Goal: Task Accomplishment & Management: Manage account settings

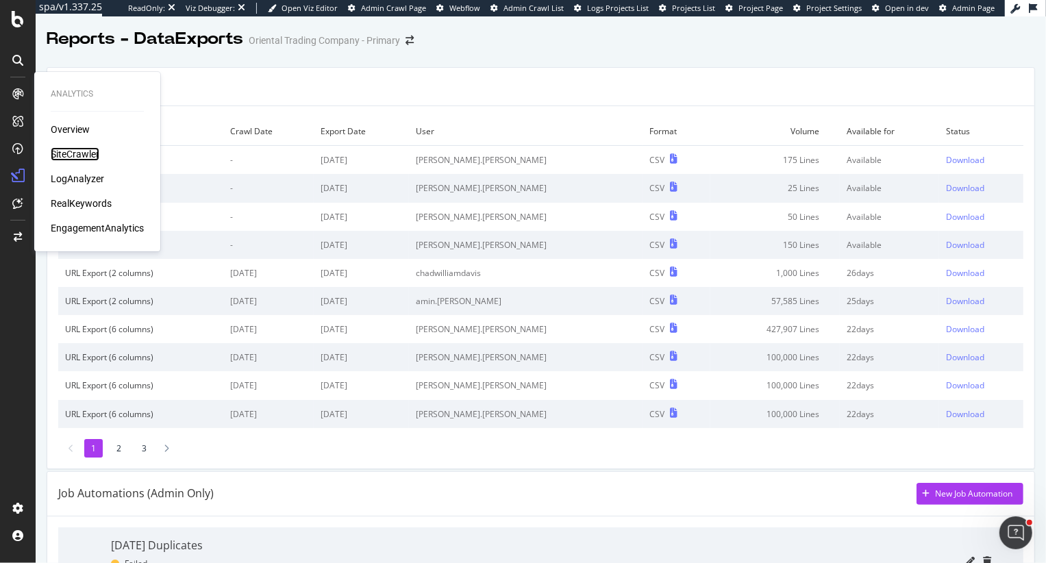
click at [73, 157] on div "SiteCrawler" at bounding box center [75, 154] width 49 height 14
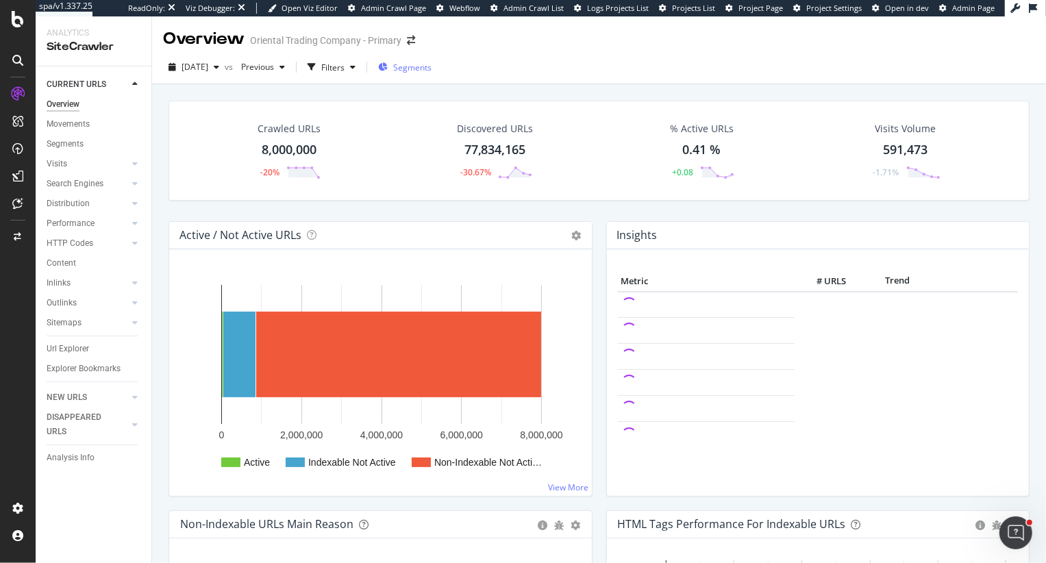
click at [431, 71] on span "Segments" at bounding box center [412, 68] width 38 height 12
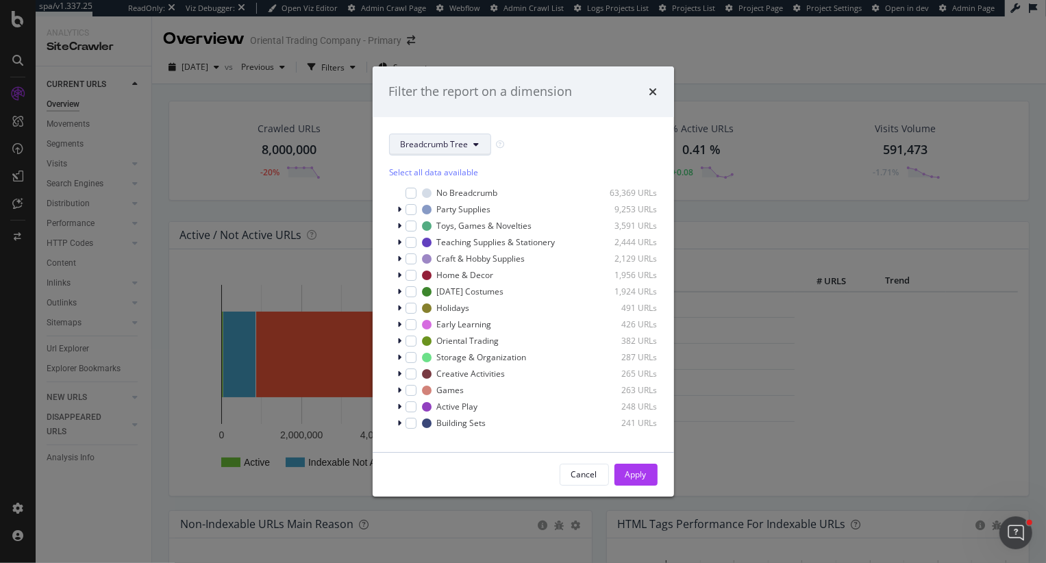
click at [430, 149] on span "Breadcrumb Tree" at bounding box center [435, 144] width 68 height 12
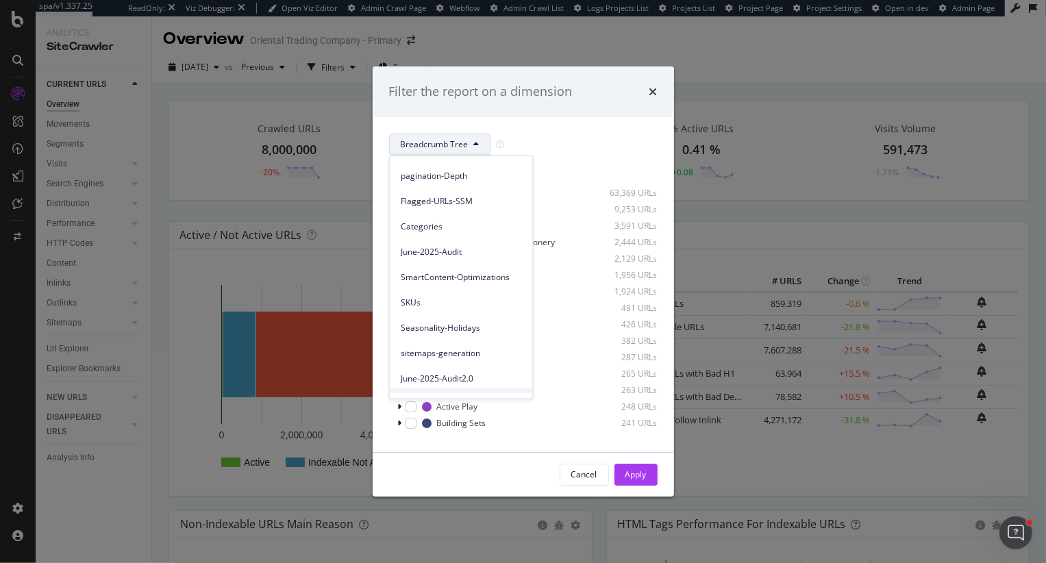
scroll to position [288, 0]
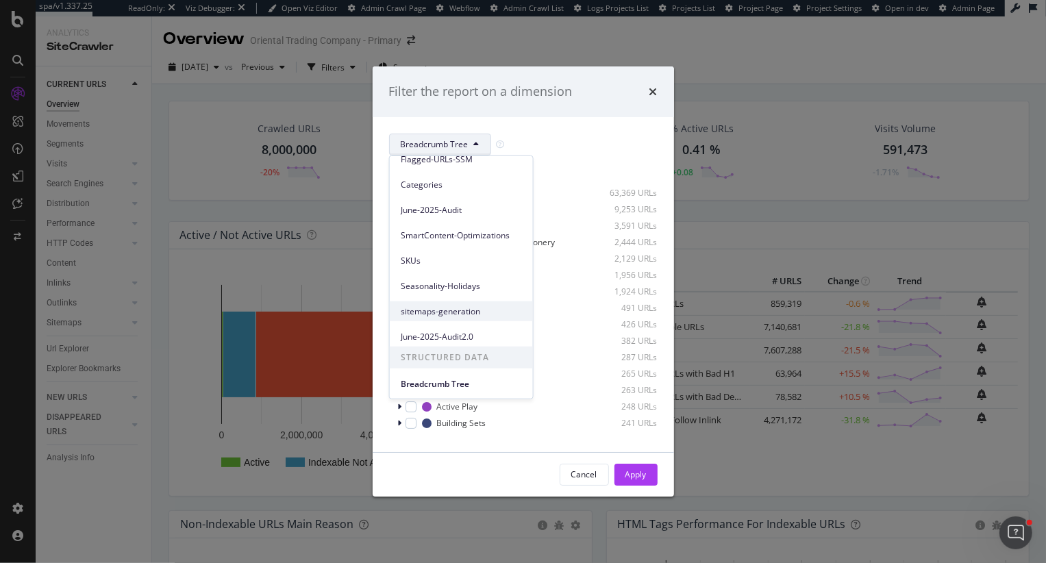
click at [452, 312] on span "sitemaps-generation" at bounding box center [461, 311] width 121 height 12
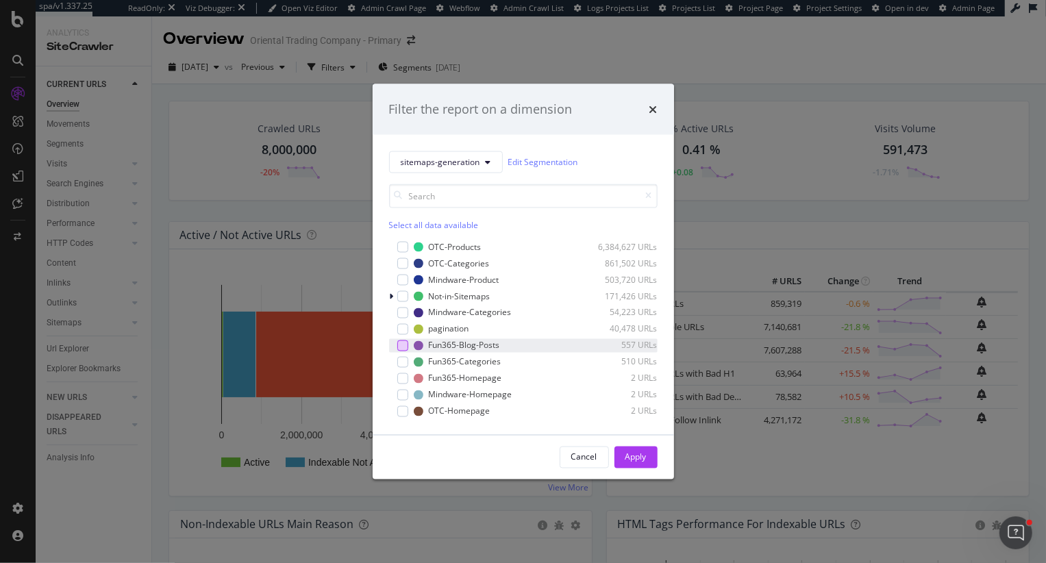
click at [400, 346] on div "modal" at bounding box center [402, 345] width 11 height 11
click at [638, 449] on div "Apply" at bounding box center [635, 456] width 21 height 21
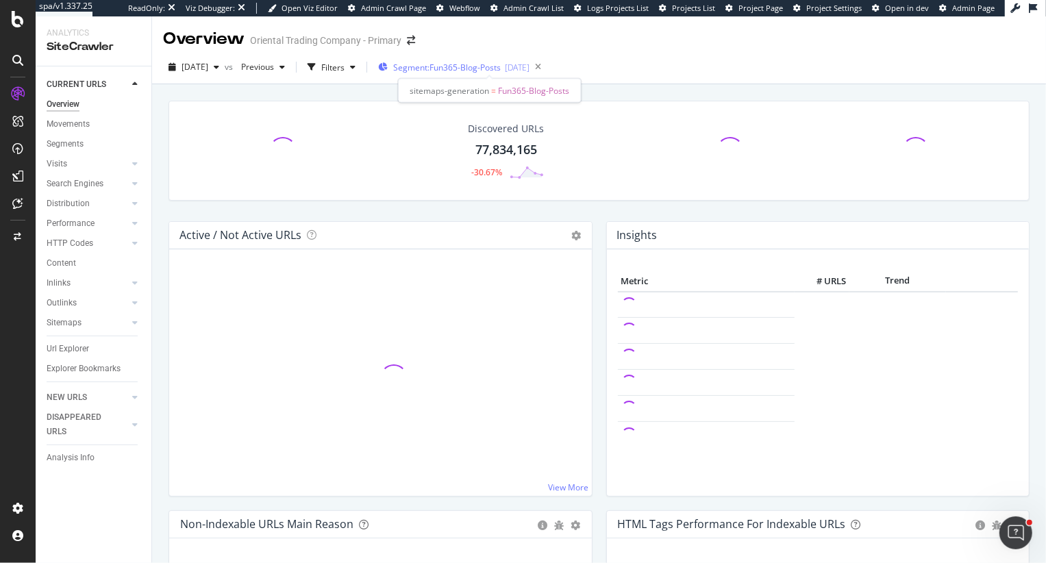
click at [491, 72] on span "Segment: Fun365-Blog-Posts" at bounding box center [447, 68] width 108 height 12
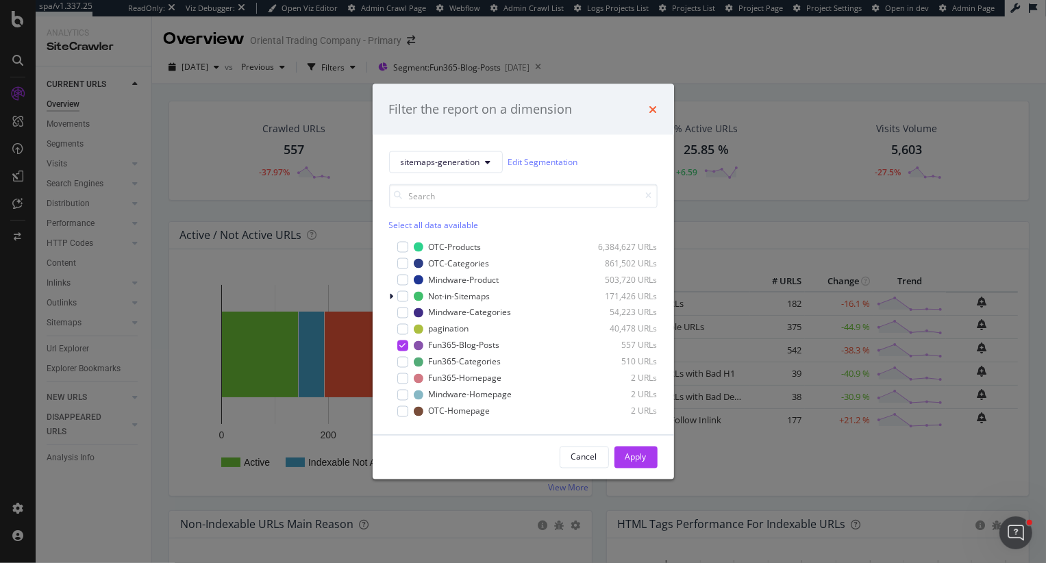
click at [656, 110] on icon "times" at bounding box center [653, 108] width 8 height 11
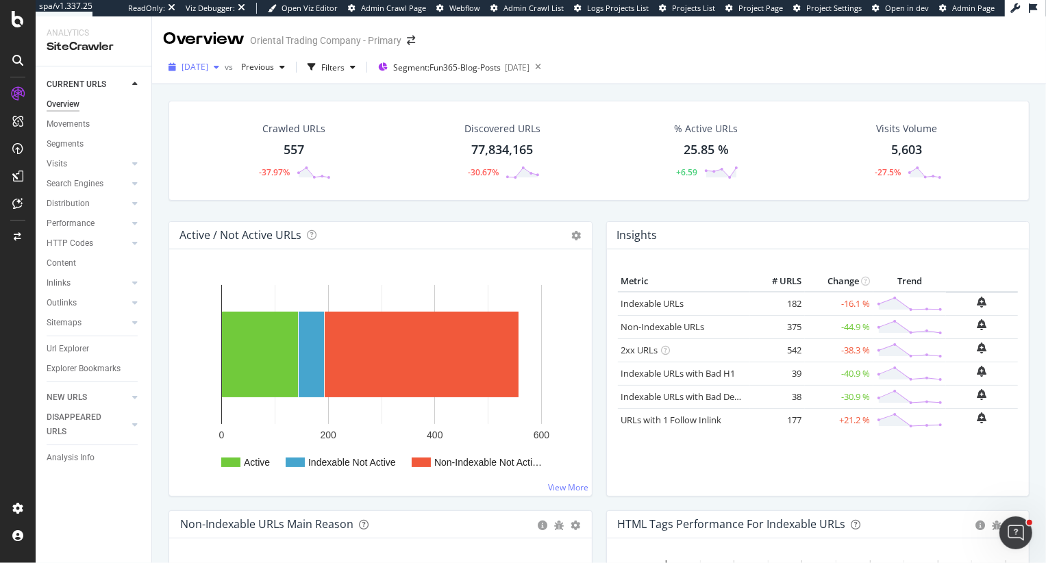
click at [208, 66] on span "2025 Sep. 2nd" at bounding box center [194, 67] width 27 height 12
click at [160, 229] on div "Crawled URLs 557 -37.97% Discovered URLs 77,834,165 -30.67% % Active URLs 25.85…" at bounding box center [599, 357] width 894 height 546
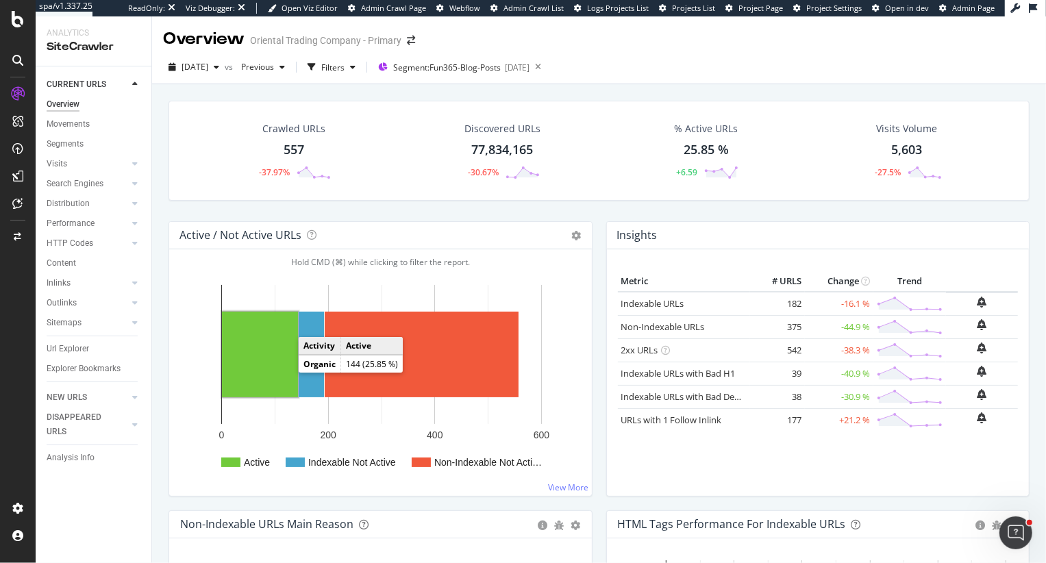
click at [264, 357] on rect "A chart." at bounding box center [260, 355] width 76 height 86
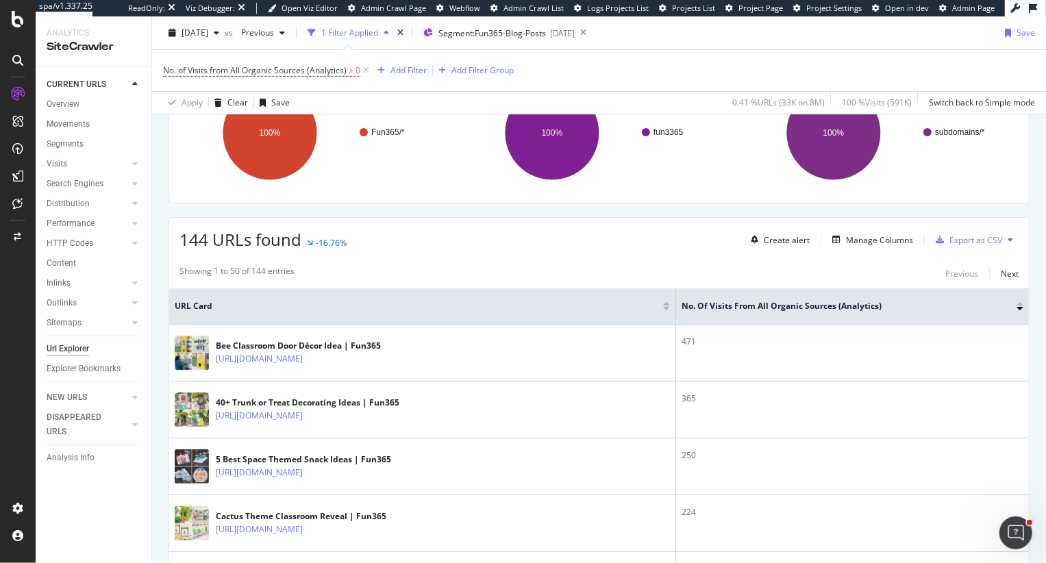
scroll to position [225, 0]
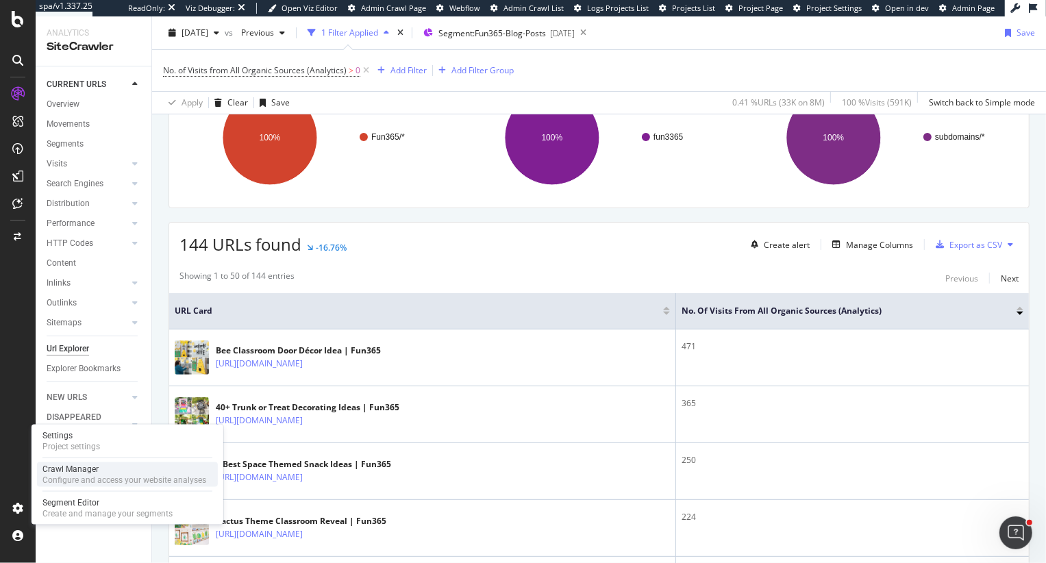
click at [92, 482] on div "Configure and access your website analyses" at bounding box center [124, 480] width 164 height 11
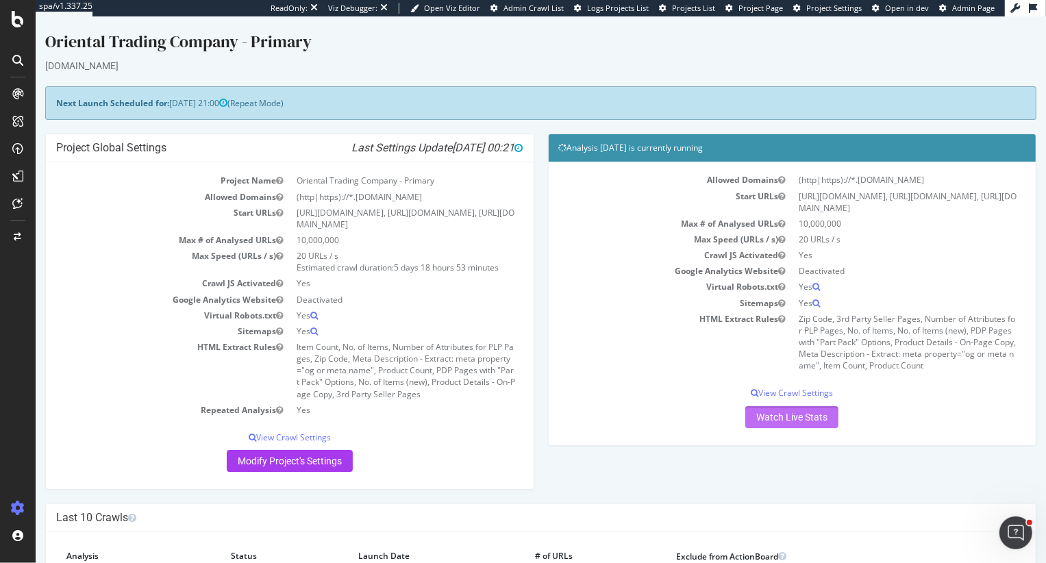
click at [786, 428] on link "Watch Live Stats" at bounding box center [790, 417] width 93 height 22
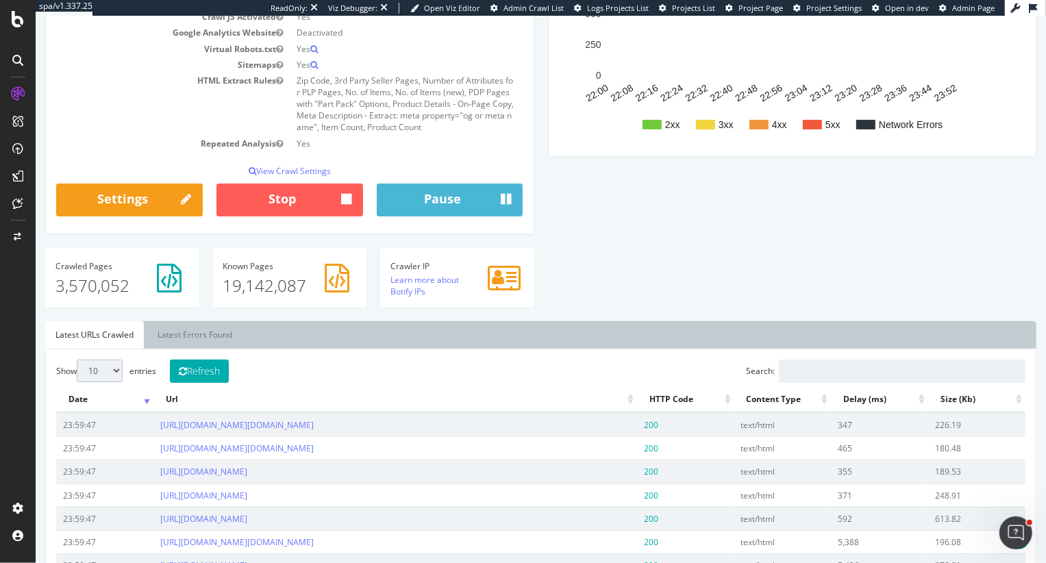
scroll to position [275, 0]
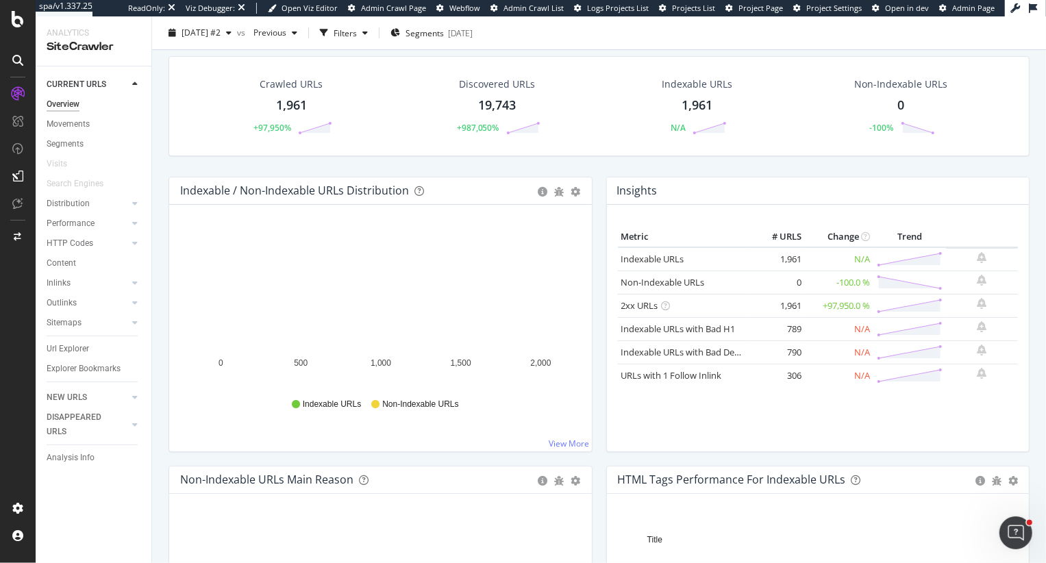
scroll to position [38, 0]
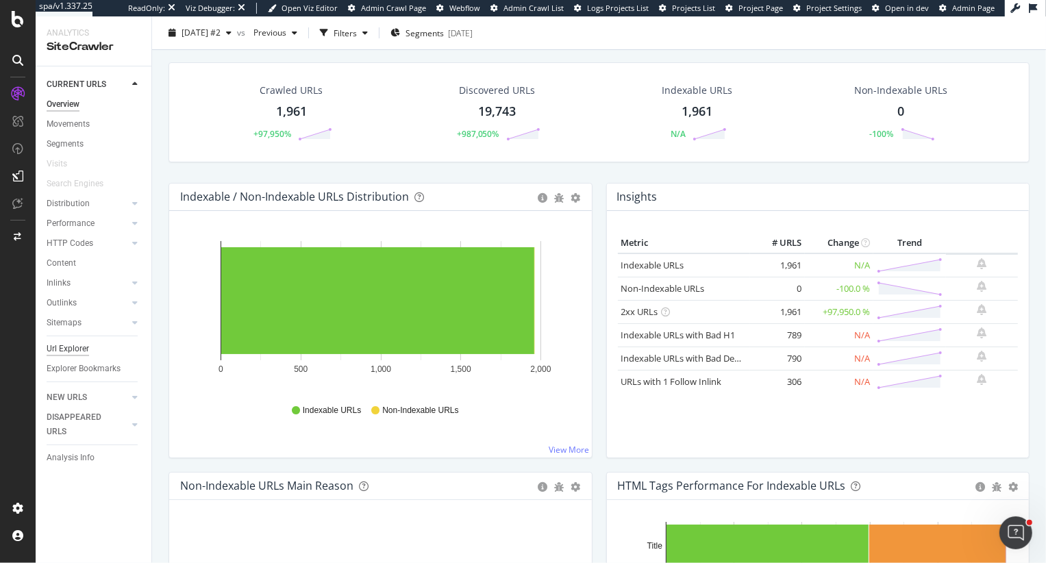
click at [67, 347] on div "Url Explorer" at bounding box center [68, 349] width 42 height 14
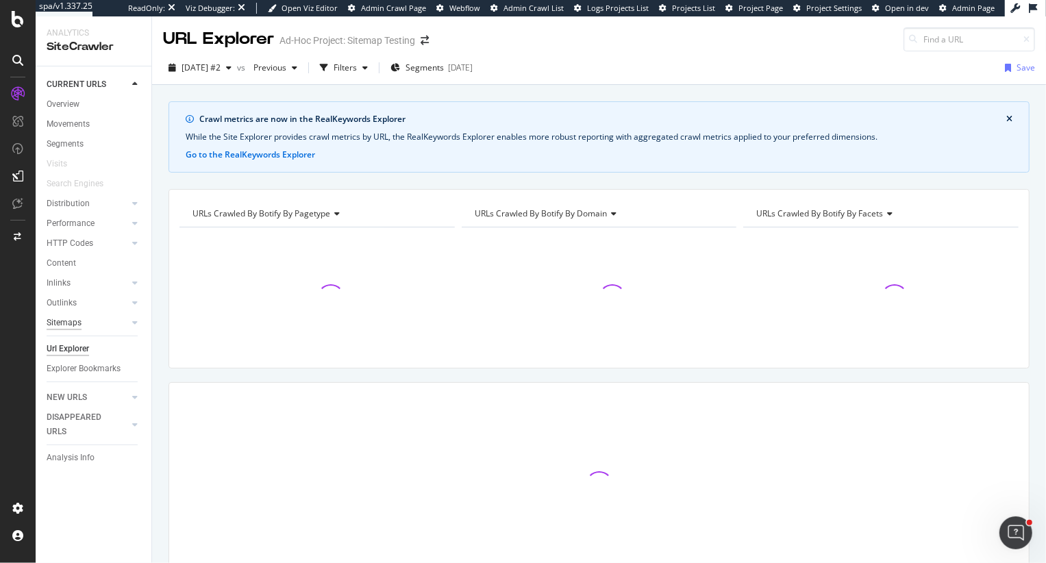
click at [68, 327] on div "Sitemaps" at bounding box center [64, 323] width 35 height 14
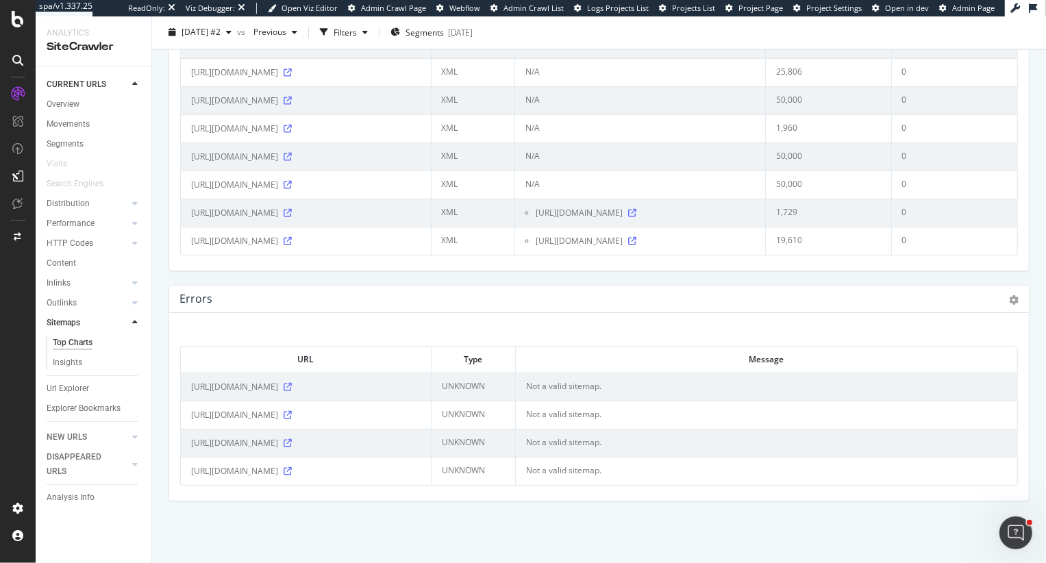
scroll to position [2030, 0]
click at [292, 383] on icon at bounding box center [287, 387] width 8 height 8
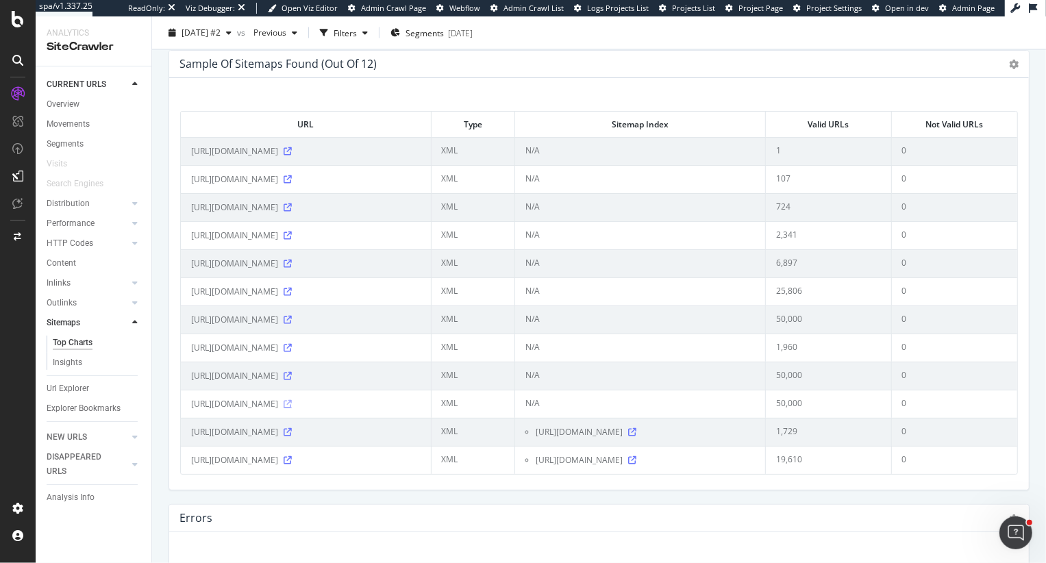
scroll to position [1665, 0]
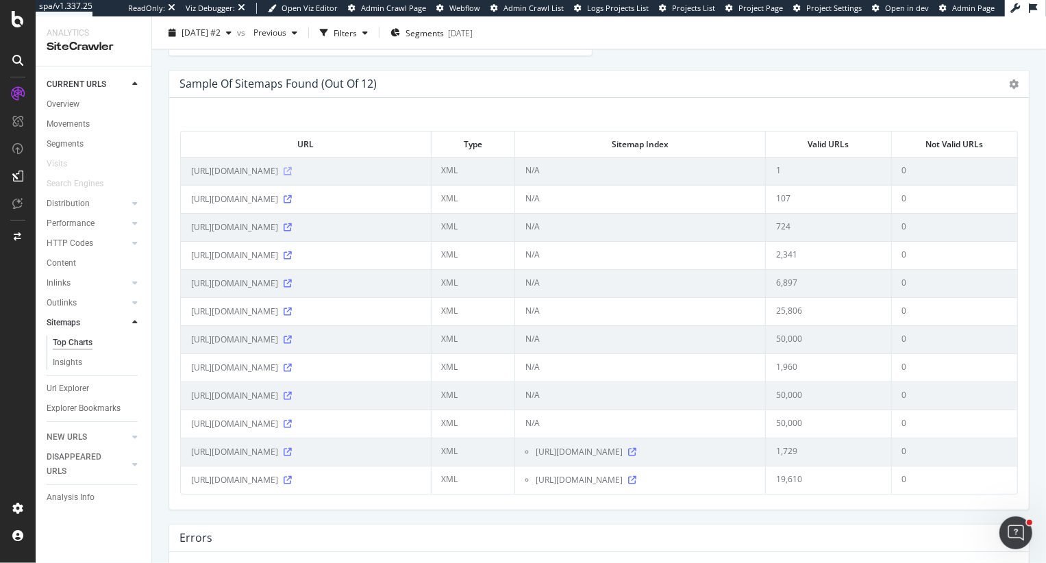
click at [292, 175] on icon at bounding box center [287, 171] width 8 height 8
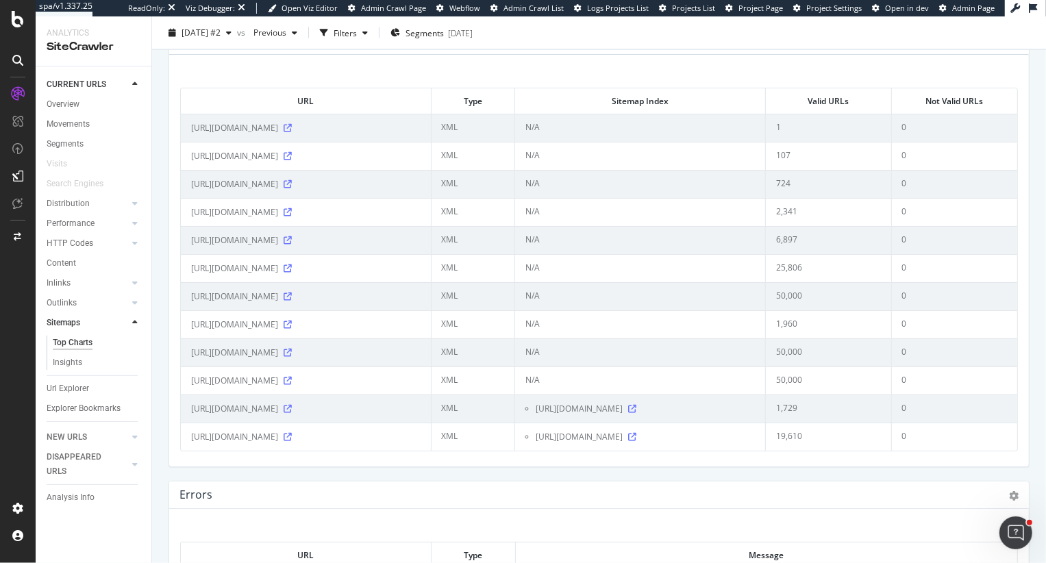
scroll to position [1710, 0]
click at [444, 29] on span "Segments" at bounding box center [424, 33] width 38 height 12
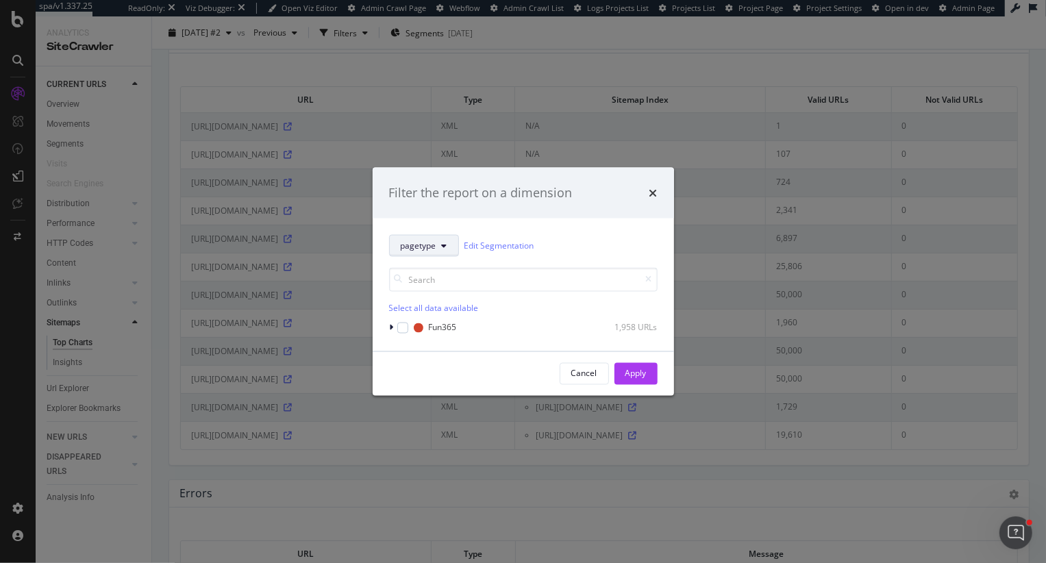
click at [420, 242] on span "pagetype" at bounding box center [419, 246] width 36 height 12
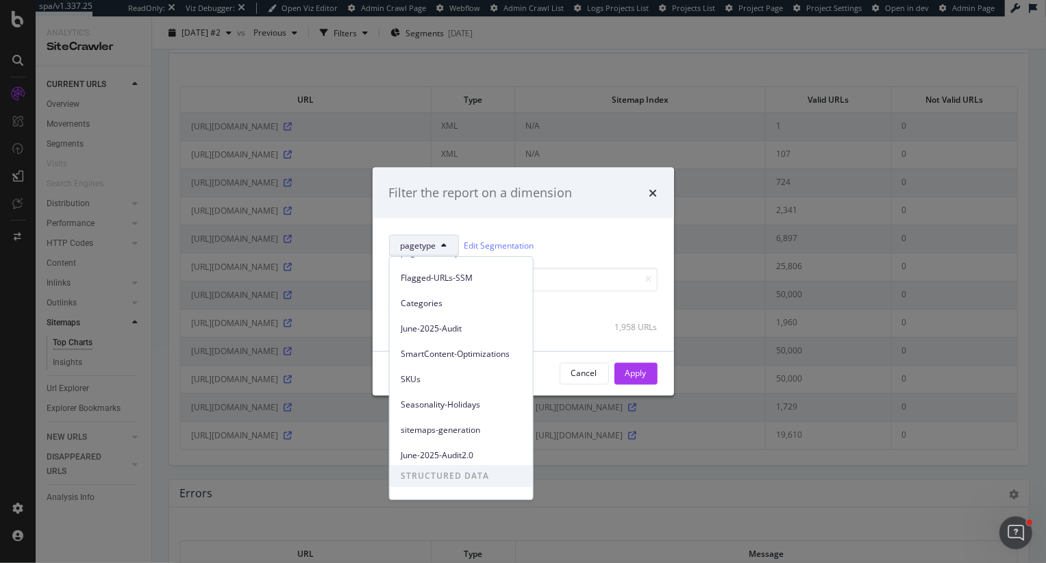
scroll to position [288, 0]
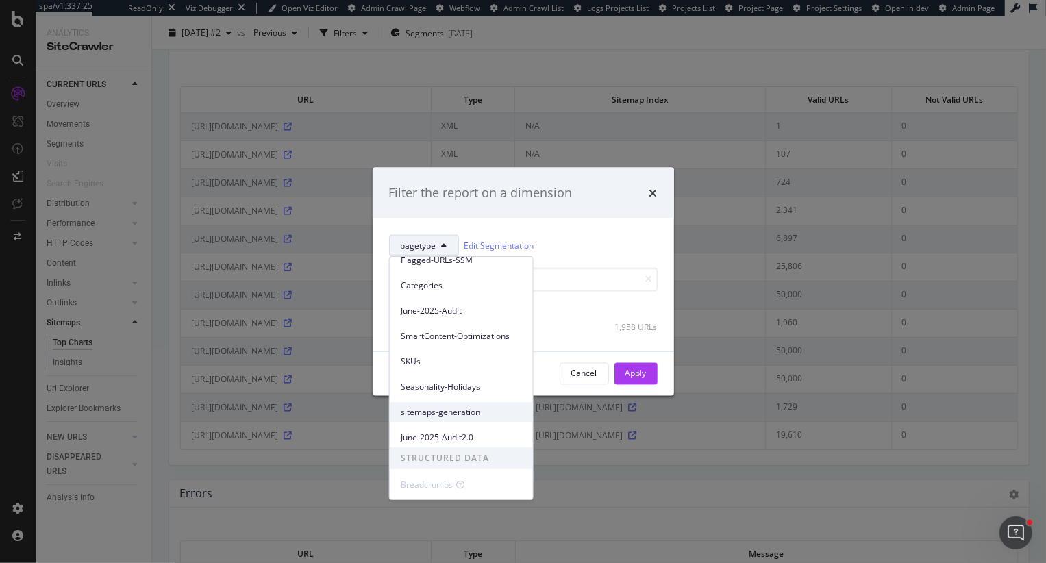
click at [442, 402] on div "sitemaps-generation" at bounding box center [461, 412] width 143 height 20
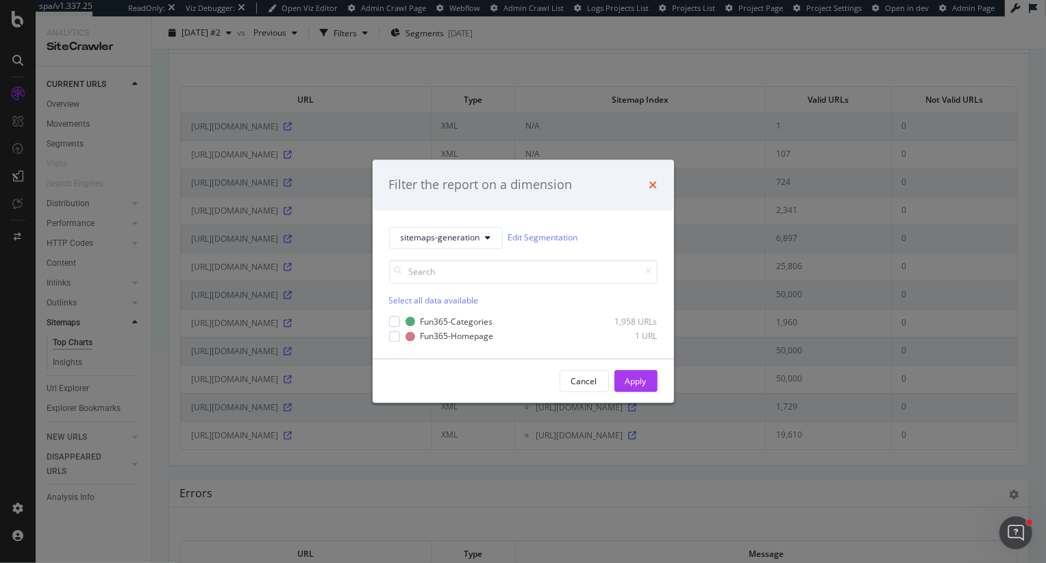
click at [655, 184] on icon "times" at bounding box center [653, 184] width 8 height 11
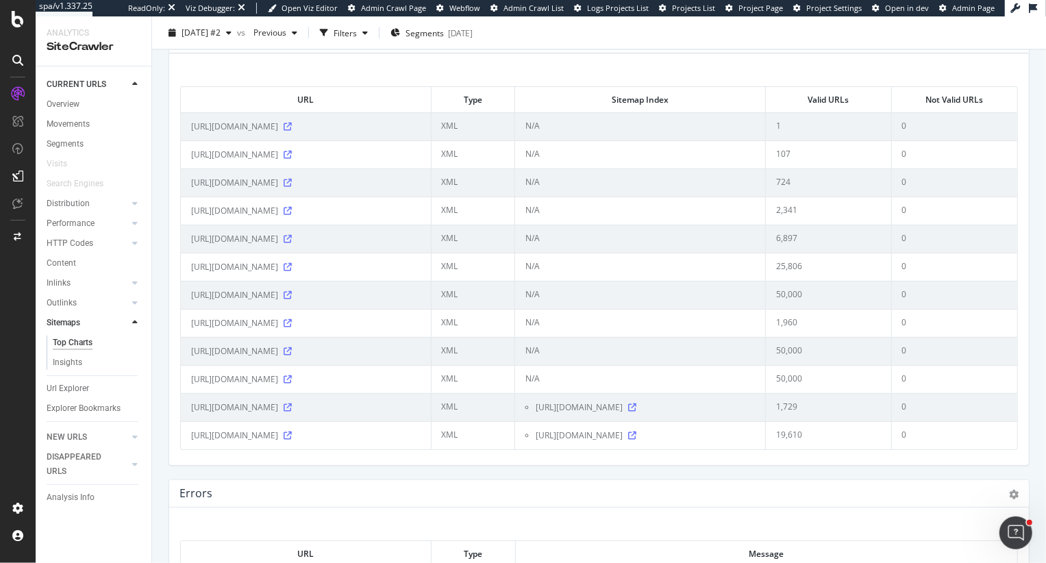
click at [835, 8] on span "Project Settings" at bounding box center [833, 8] width 55 height 10
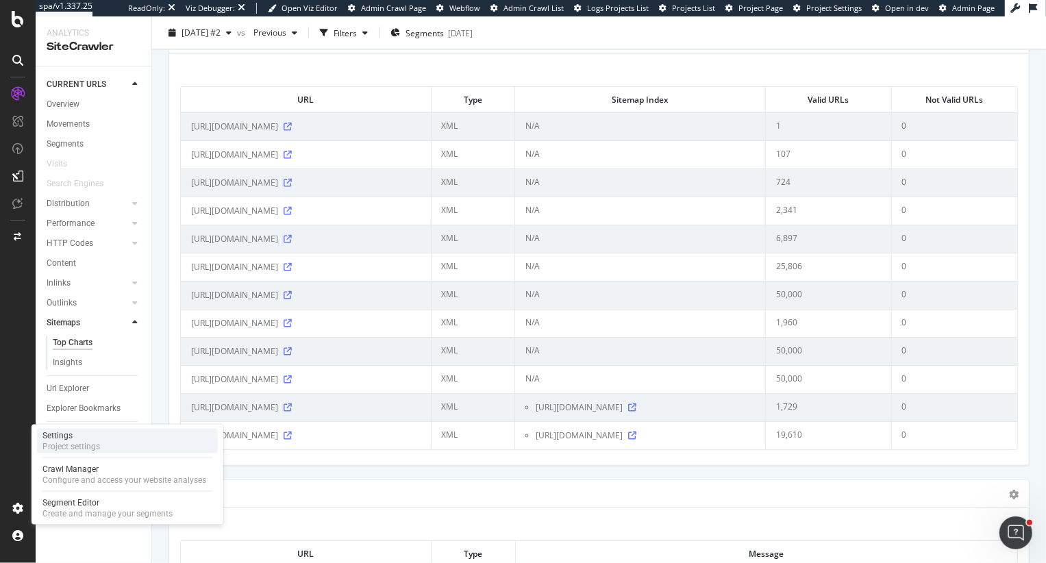
click at [81, 443] on div "Project settings" at bounding box center [71, 446] width 58 height 11
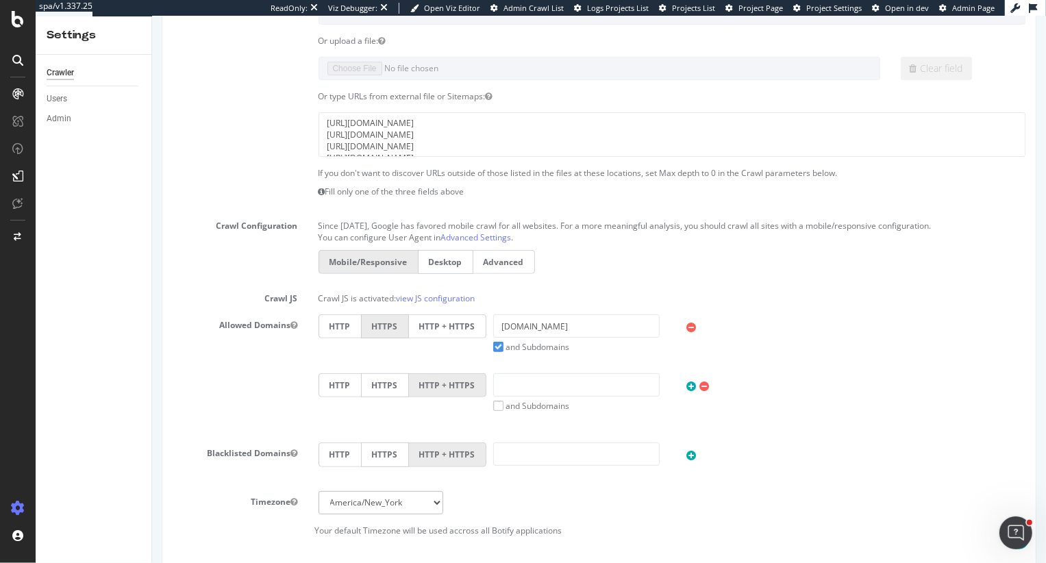
scroll to position [636, 0]
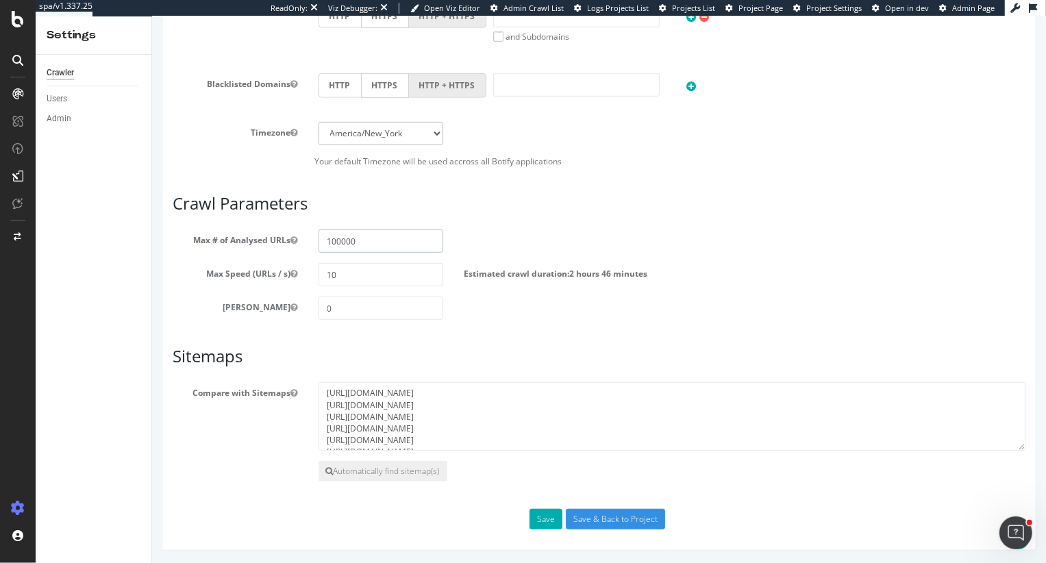
click at [368, 234] on input "100000" at bounding box center [380, 240] width 125 height 23
type input "00000"
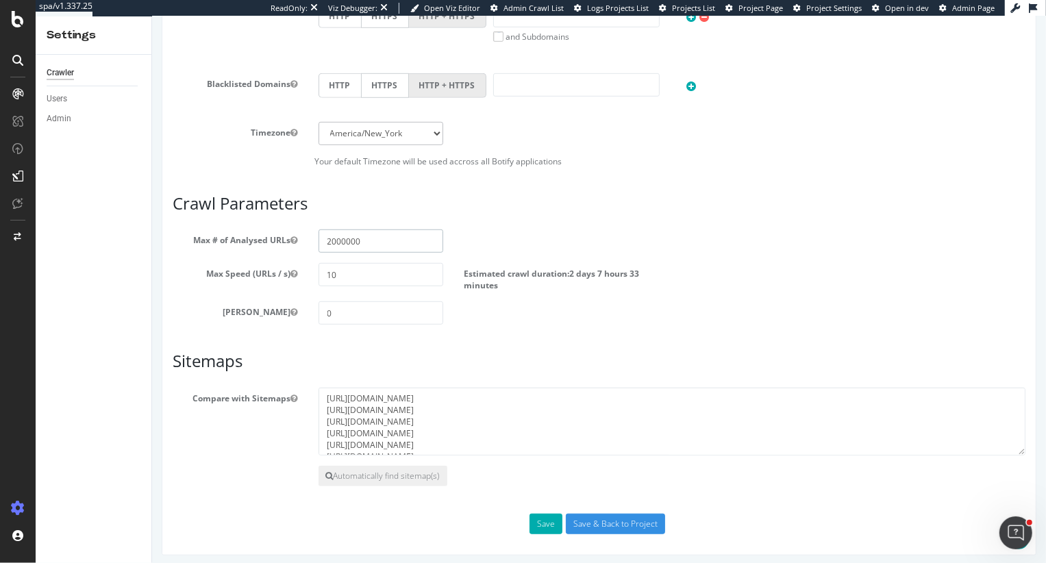
type input "2000000"
click at [344, 312] on input "0" at bounding box center [380, 312] width 125 height 23
click at [545, 520] on button "Save" at bounding box center [545, 524] width 33 height 21
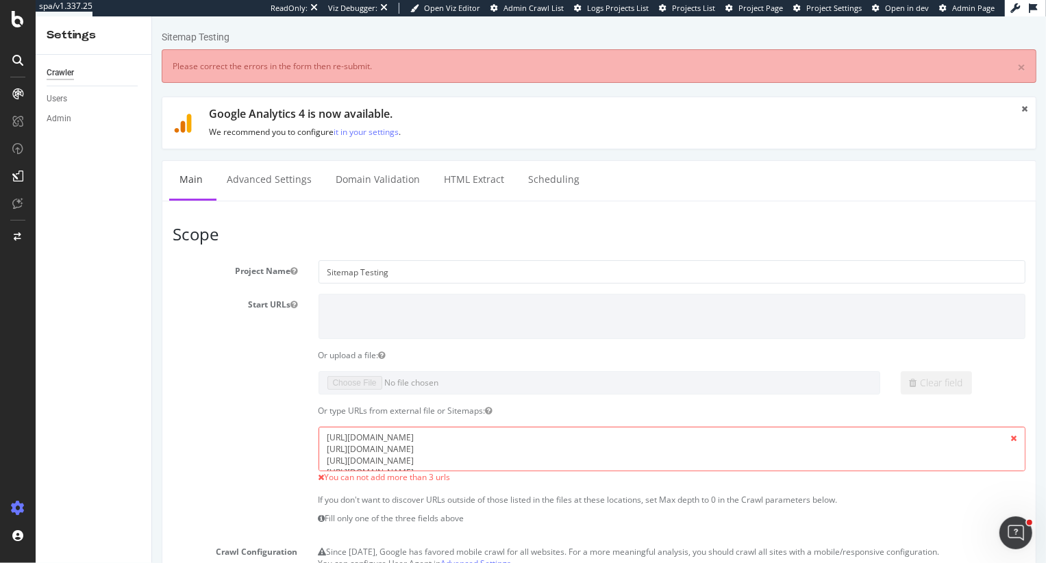
scroll to position [0, 0]
click at [592, 462] on textarea "[URL][DOMAIN_NAME] [URL][DOMAIN_NAME] [URL][DOMAIN_NAME] [URL][DOMAIN_NAME] [UR…" at bounding box center [671, 449] width 707 height 45
click at [621, 439] on textarea "[URL][DOMAIN_NAME] [URL][DOMAIN_NAME] [URL][DOMAIN_NAME] [URL][DOMAIN_NAME] [UR…" at bounding box center [671, 449] width 707 height 45
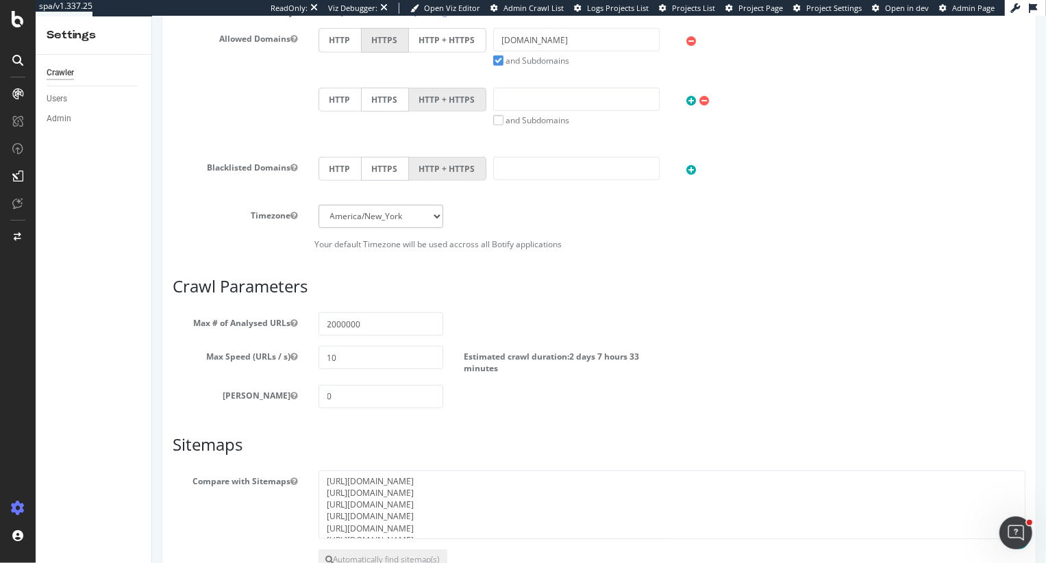
scroll to position [700, 0]
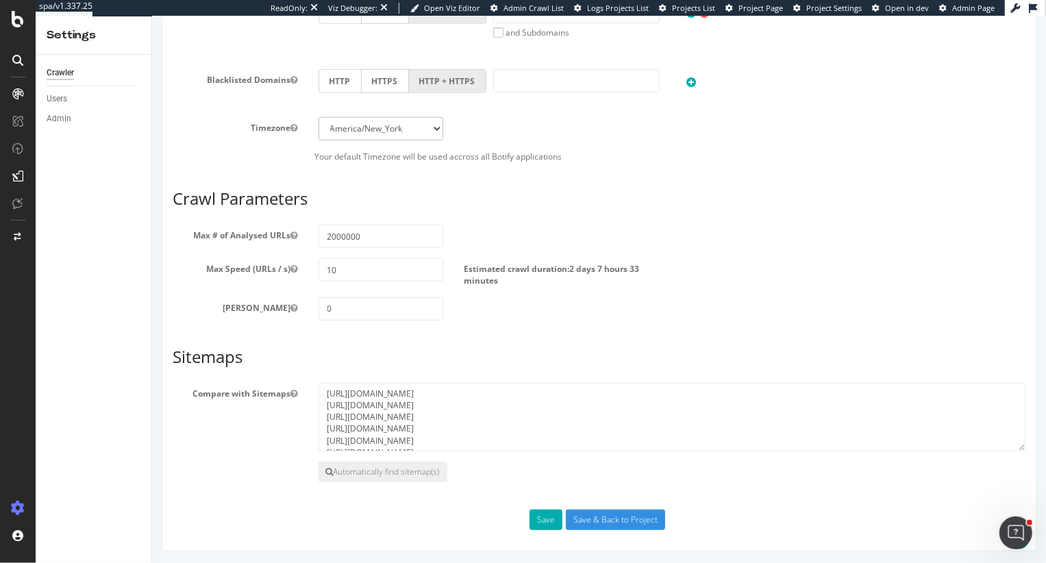
type textarea "https://www.fun365.orientaltrading.com/fun365-blog-categories.xml.gz https://ww…"
click at [363, 233] on input "2000000" at bounding box center [380, 236] width 125 height 23
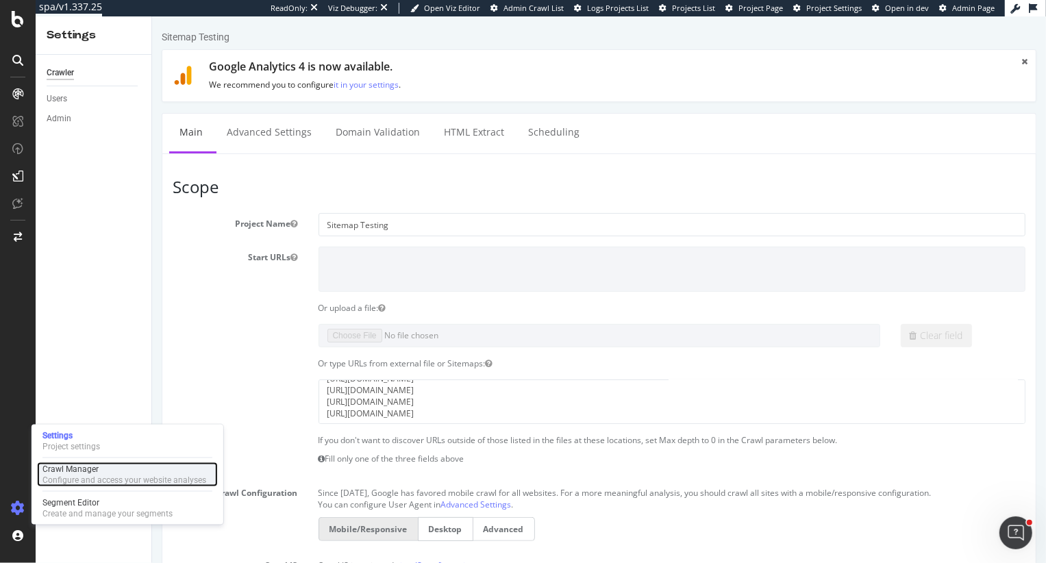
click at [65, 468] on div "Crawl Manager" at bounding box center [124, 469] width 164 height 11
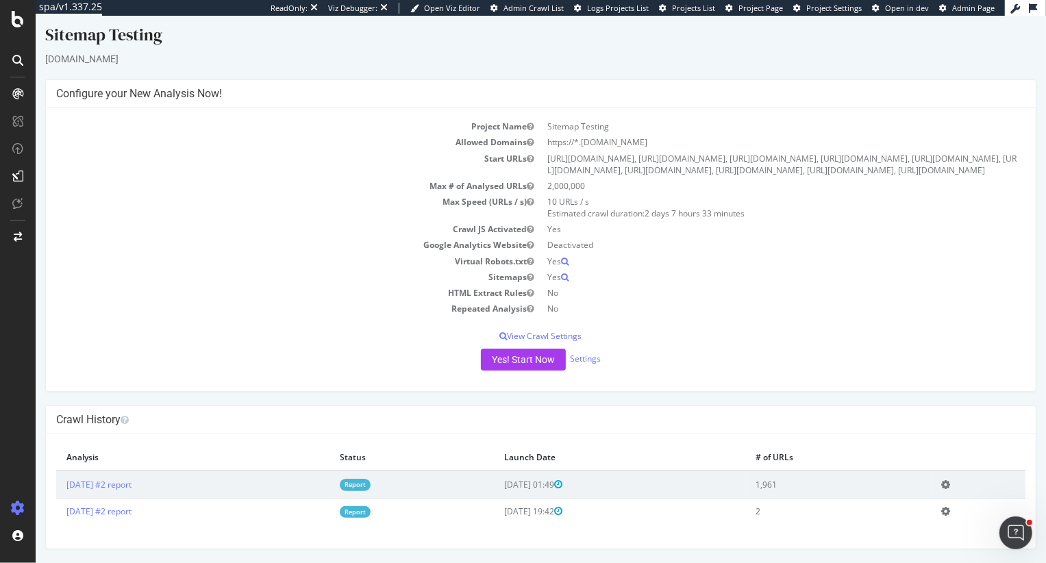
scroll to position [54, 0]
click at [523, 354] on button "Yes! Start Now" at bounding box center [522, 360] width 85 height 22
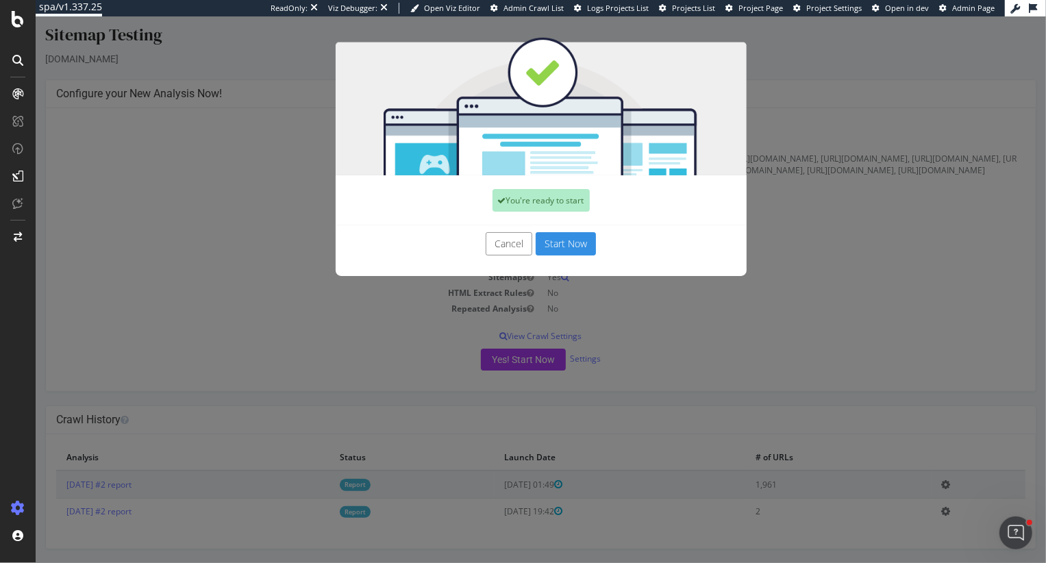
click at [568, 241] on button "Start Now" at bounding box center [565, 243] width 60 height 23
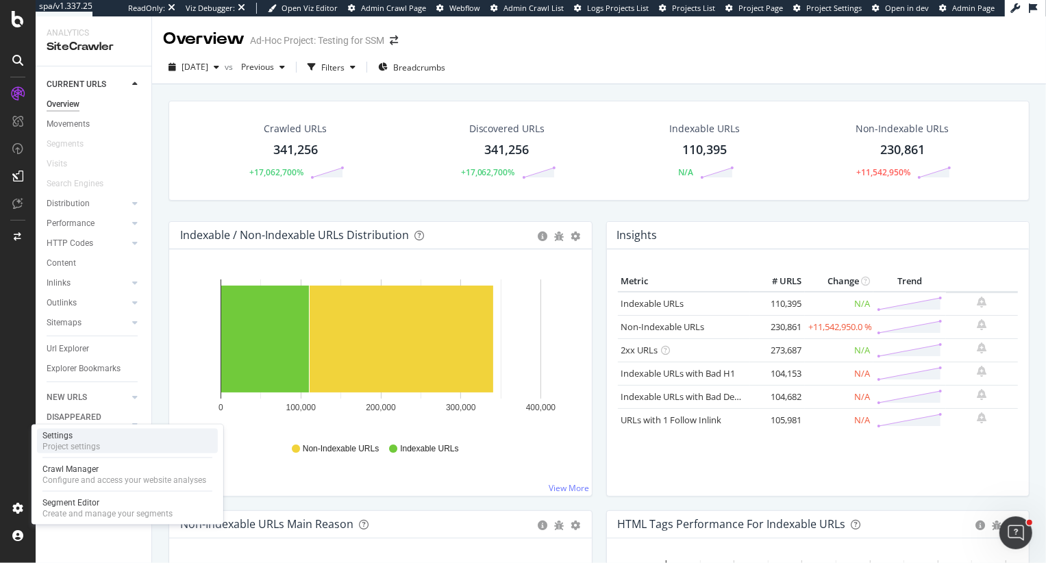
click at [83, 433] on div "Settings" at bounding box center [71, 435] width 58 height 11
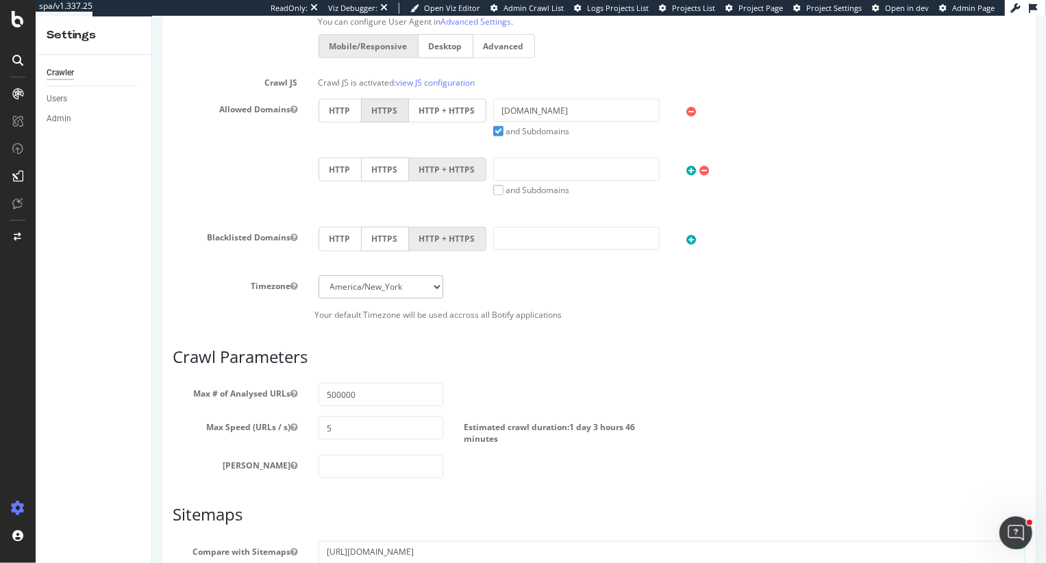
scroll to position [641, 0]
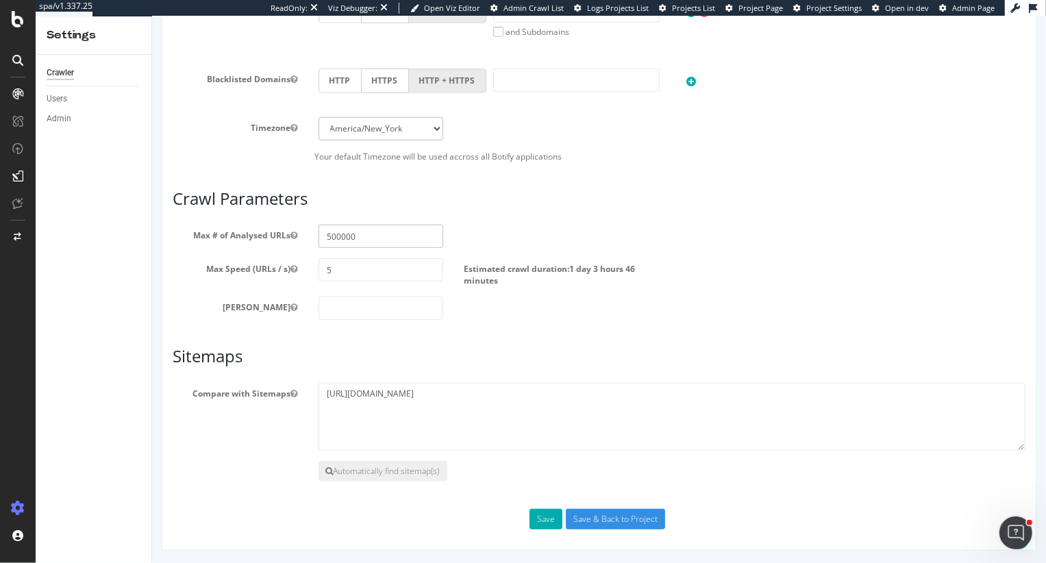
click at [372, 232] on input "500000" at bounding box center [380, 236] width 125 height 23
click at [70, 127] on div "SiteCrawler" at bounding box center [75, 130] width 49 height 14
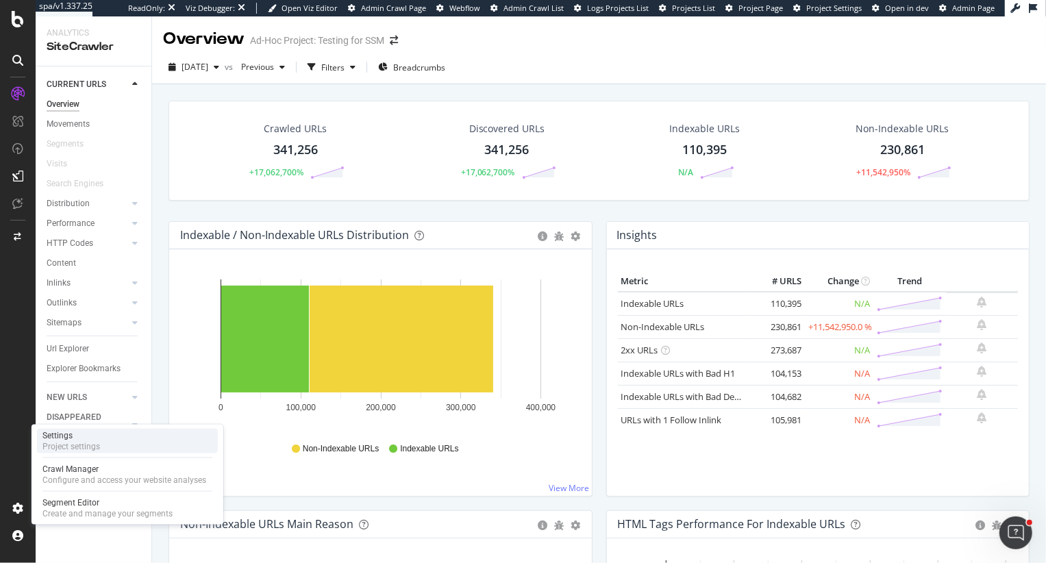
click at [70, 444] on div "Project settings" at bounding box center [71, 446] width 58 height 11
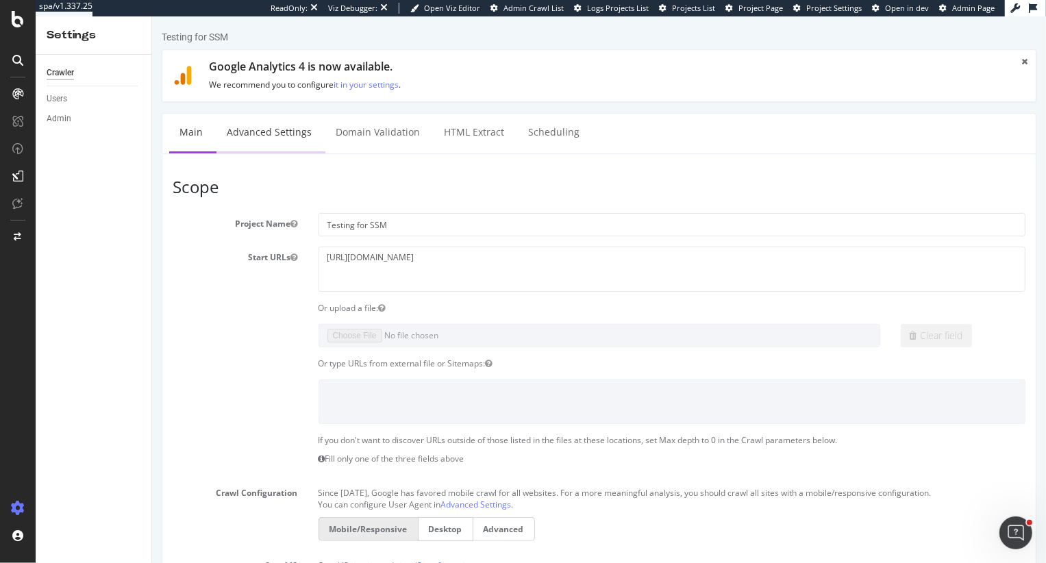
click at [297, 132] on link "Advanced Settings" at bounding box center [268, 133] width 105 height 38
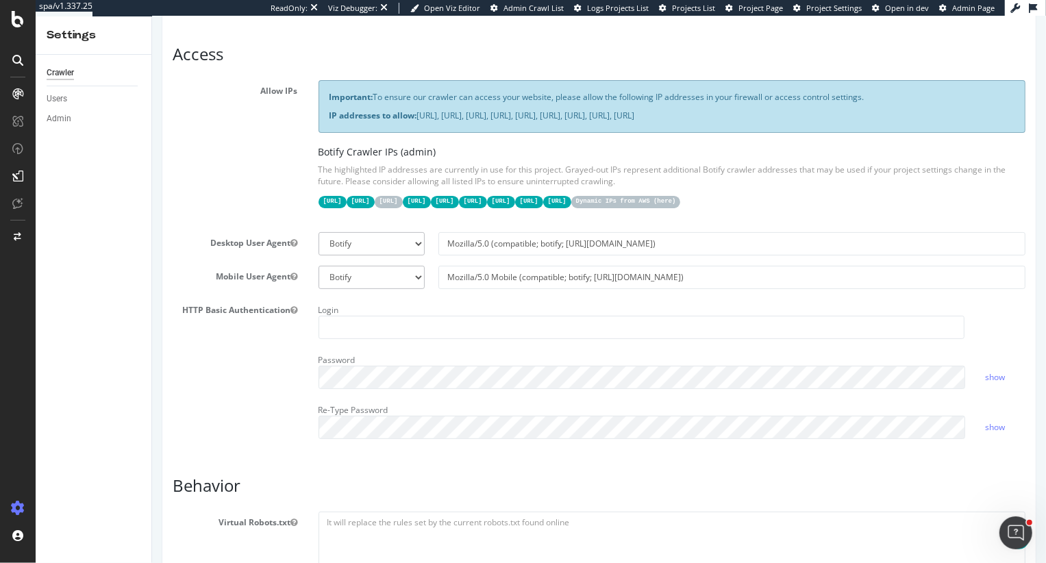
scroll to position [244, 0]
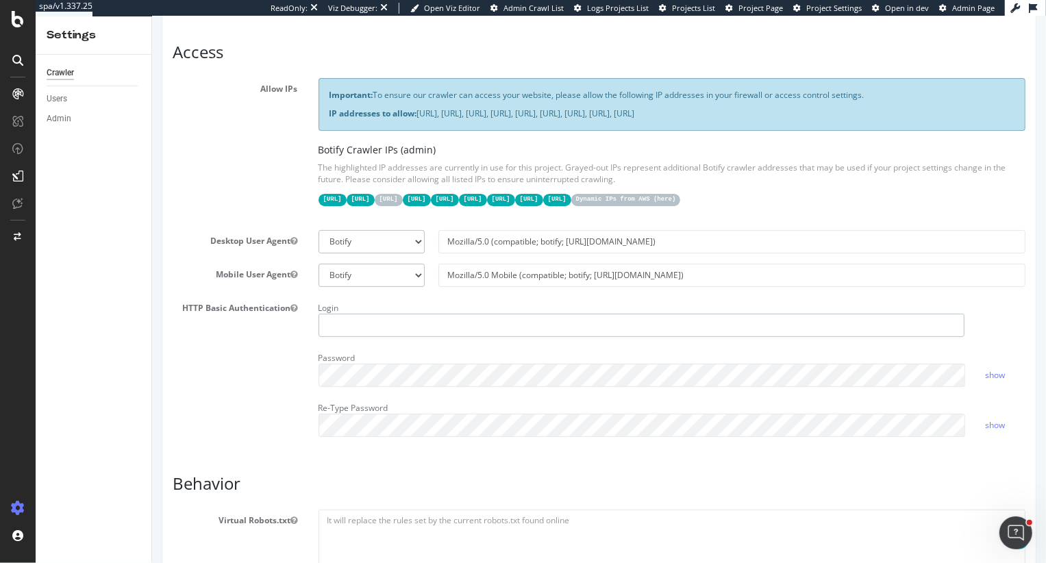
type input "heidi@botify.com"
drag, startPoint x: 440, startPoint y: 321, endPoint x: 255, endPoint y: 286, distance: 188.3
click at [255, 286] on section "Allow IPs Important: To ensure our crawler can access your website, please allo…" at bounding box center [598, 262] width 853 height 368
click at [250, 375] on div "HTTP Basic Authentication Login Password show Re-Type Password show" at bounding box center [598, 372] width 873 height 150
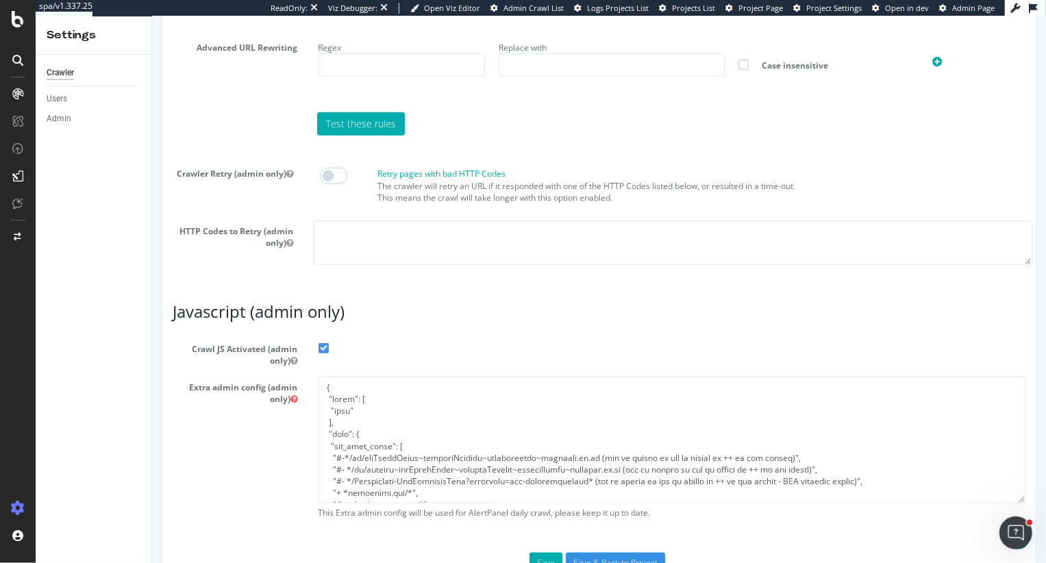
scroll to position [1125, 0]
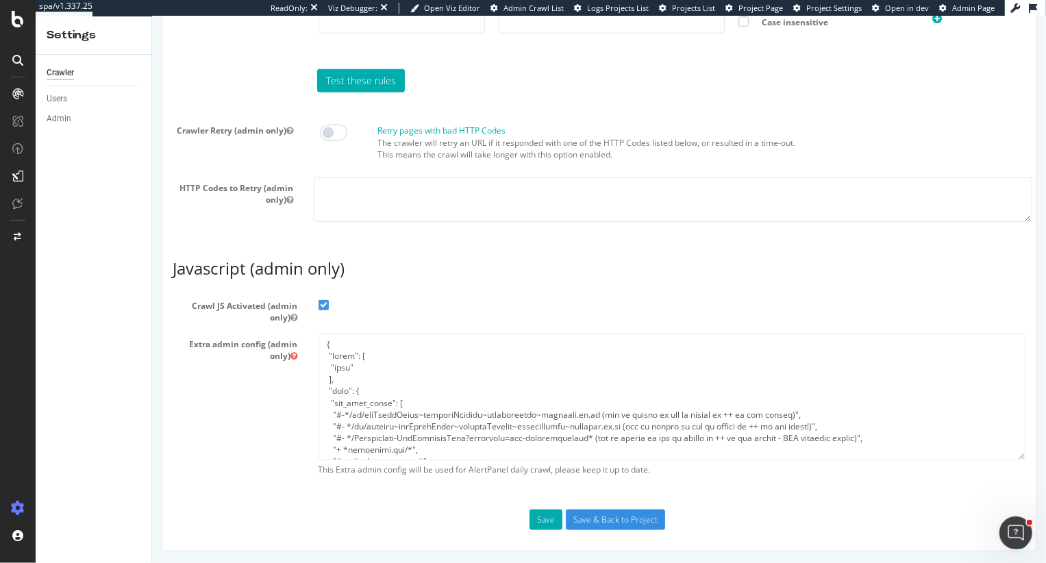
click at [325, 303] on span at bounding box center [323, 305] width 10 height 10
click at [151, 16] on input "Crawl JS Activated (admin only)" at bounding box center [151, 16] width 0 height 0
click at [544, 516] on button "Save" at bounding box center [545, 519] width 33 height 21
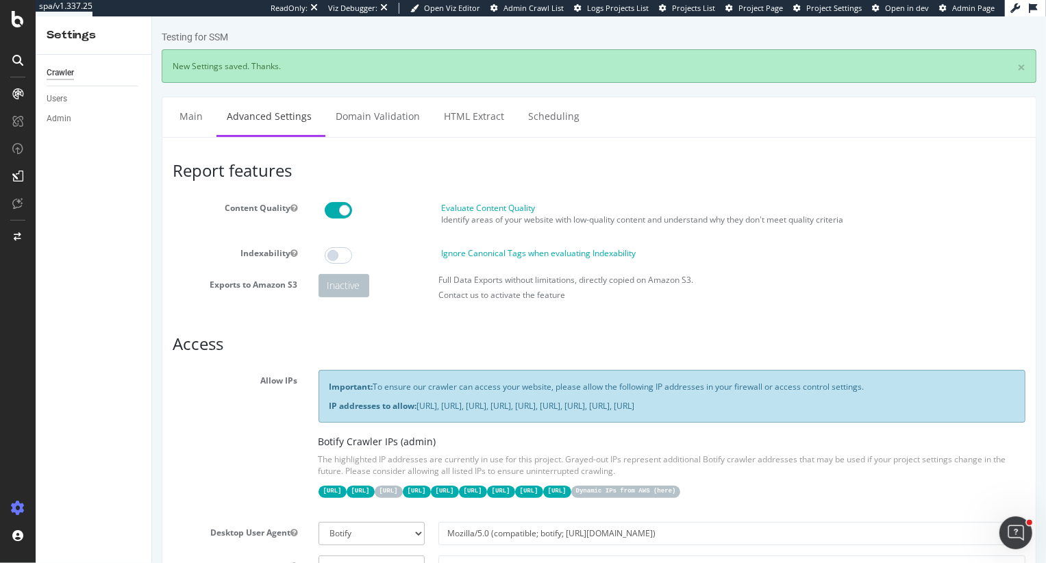
scroll to position [0, 0]
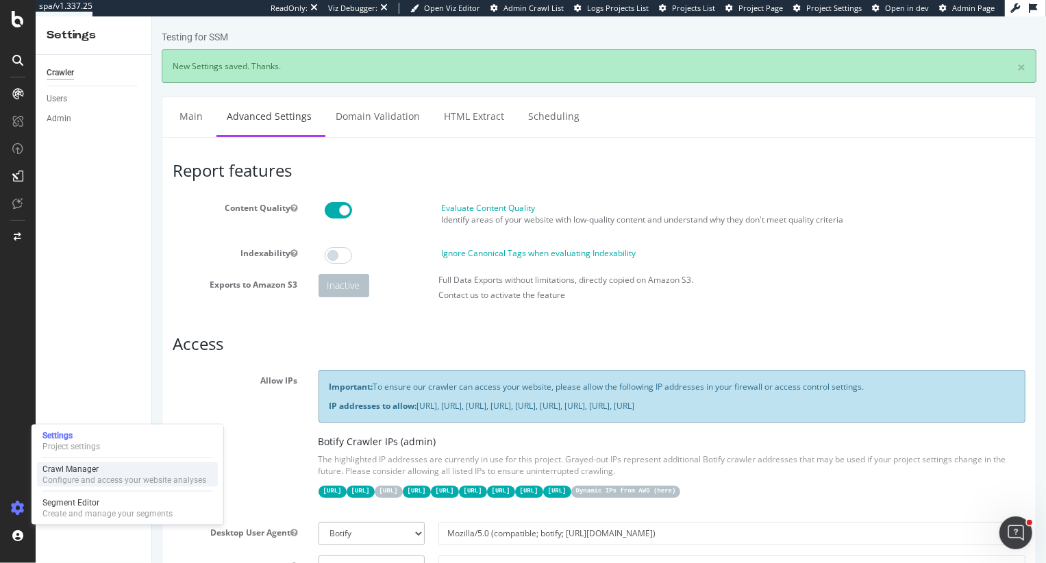
click at [68, 471] on div "Crawl Manager" at bounding box center [124, 469] width 164 height 11
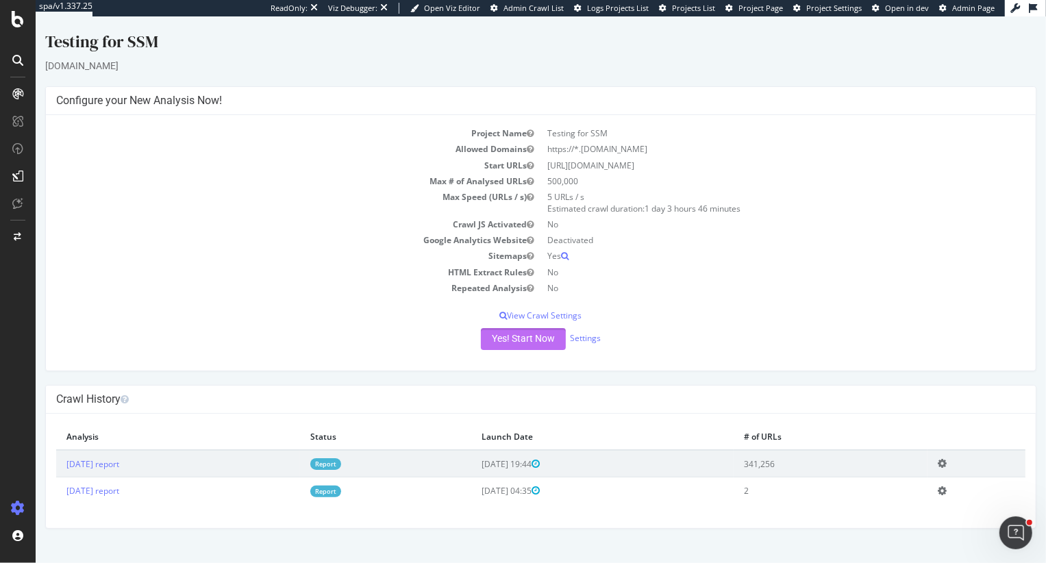
click at [528, 346] on button "Yes! Start Now" at bounding box center [522, 339] width 85 height 22
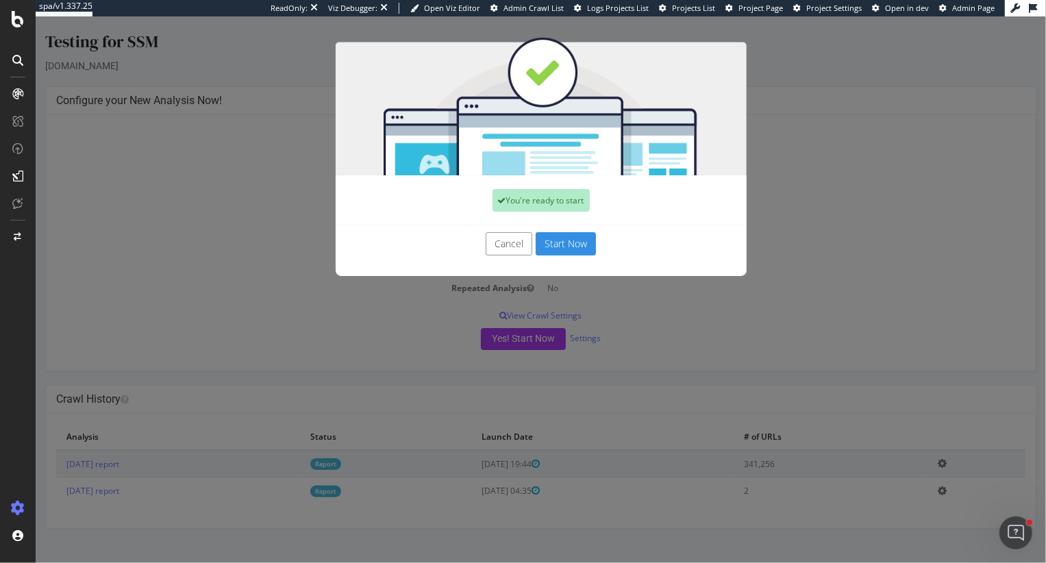
click at [558, 245] on button "Start Now" at bounding box center [565, 243] width 60 height 23
